Goal: Information Seeking & Learning: Learn about a topic

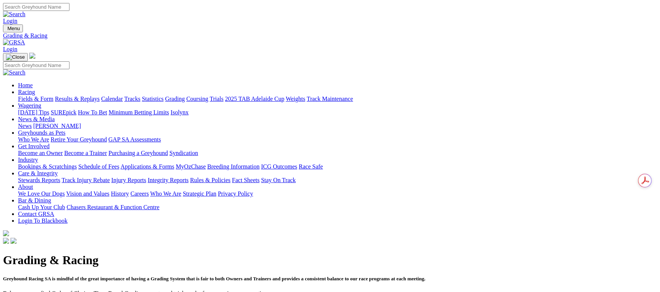
click at [53, 95] on link "Fields & Form" at bounding box center [35, 98] width 35 height 6
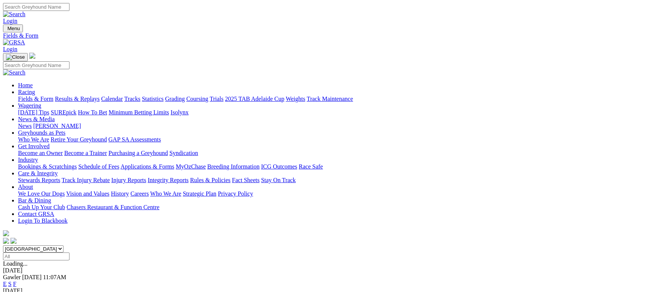
click at [42, 260] on span "9 races" at bounding box center [33, 263] width 17 height 6
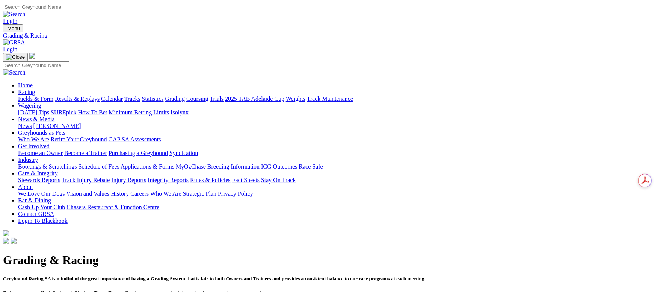
click at [45, 95] on link "Fields & Form" at bounding box center [35, 98] width 35 height 6
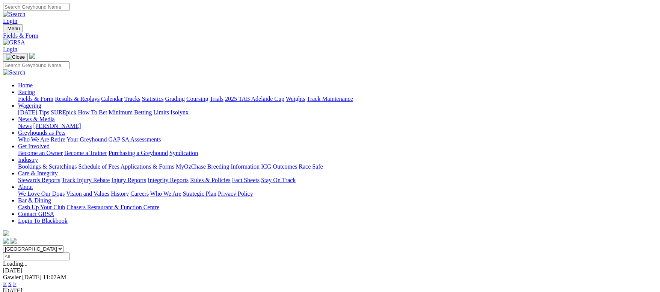
click at [123, 95] on link "Calendar" at bounding box center [112, 98] width 22 height 6
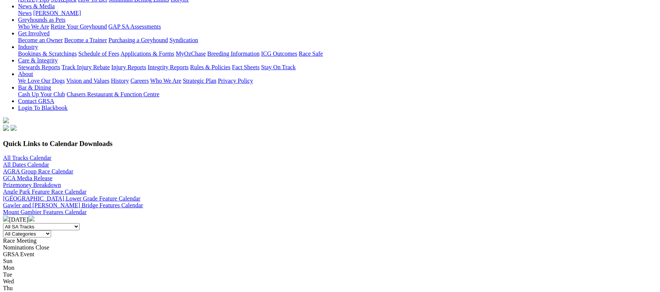
click at [9, 215] on img at bounding box center [6, 218] width 6 height 6
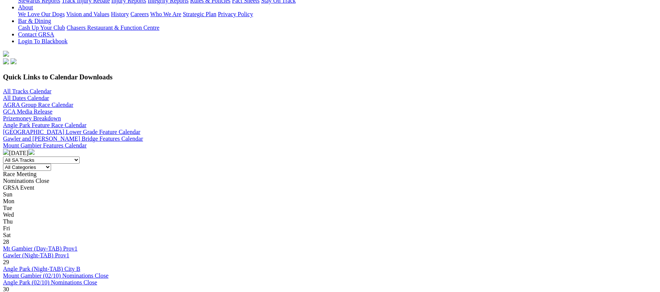
scroll to position [338, 0]
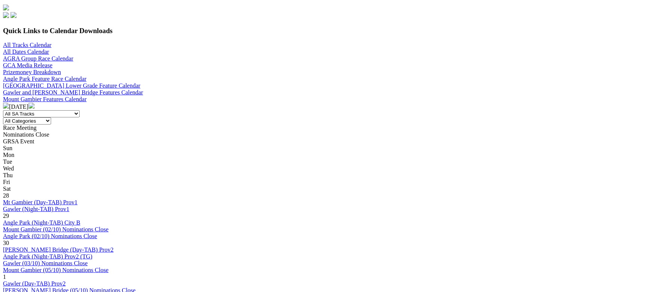
scroll to position [282, 0]
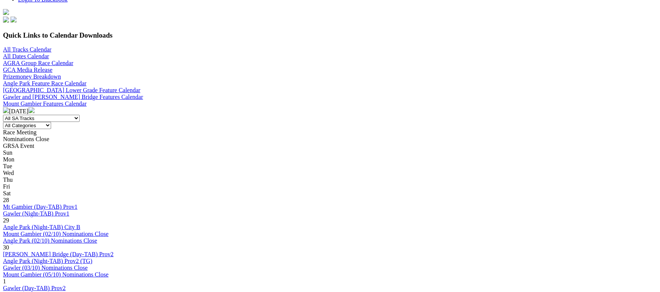
scroll to position [282, 0]
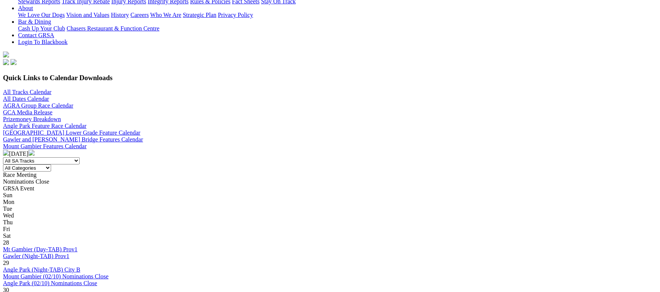
scroll to position [169, 0]
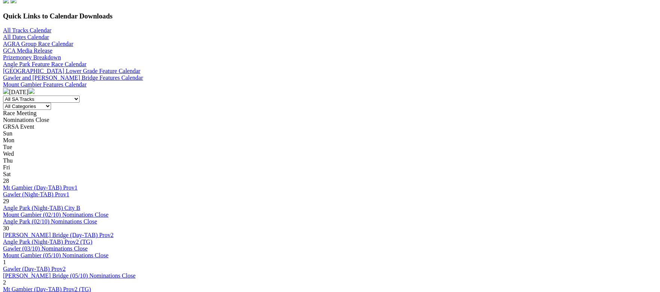
scroll to position [226, 0]
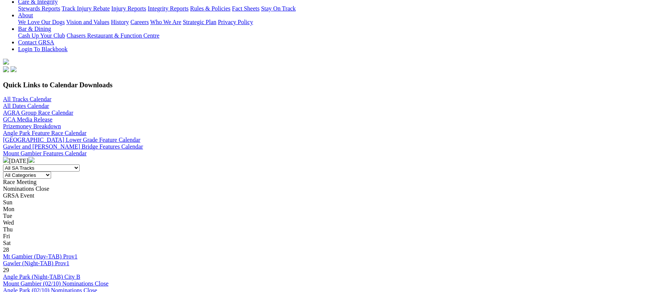
scroll to position [282, 0]
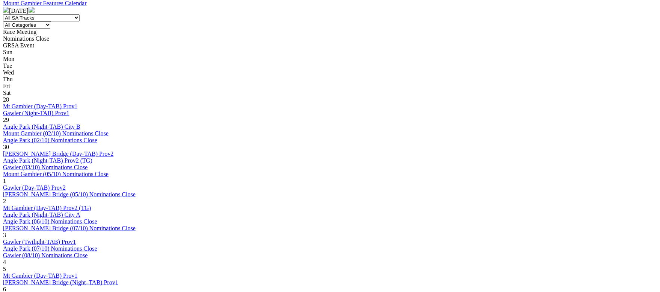
scroll to position [338, 0]
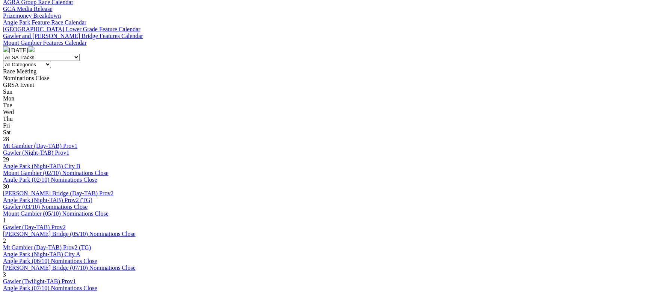
scroll to position [395, 0]
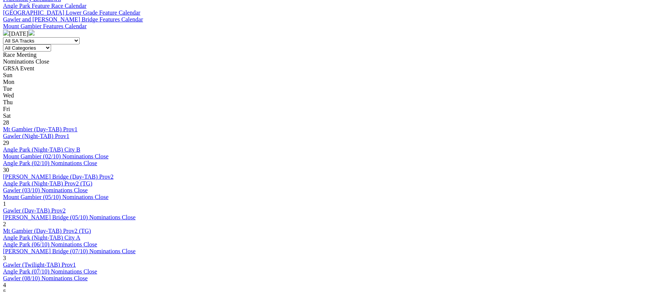
scroll to position [338, 0]
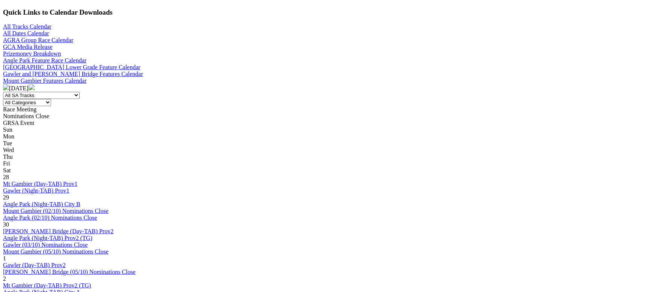
scroll to position [282, 0]
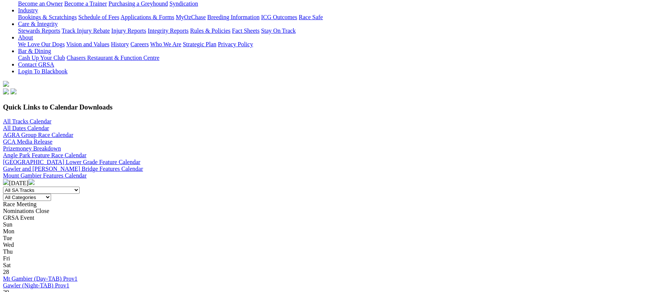
scroll to position [226, 0]
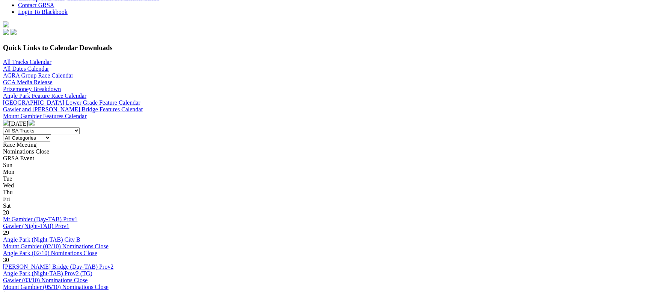
scroll to position [226, 0]
